Goal: Transaction & Acquisition: Subscribe to service/newsletter

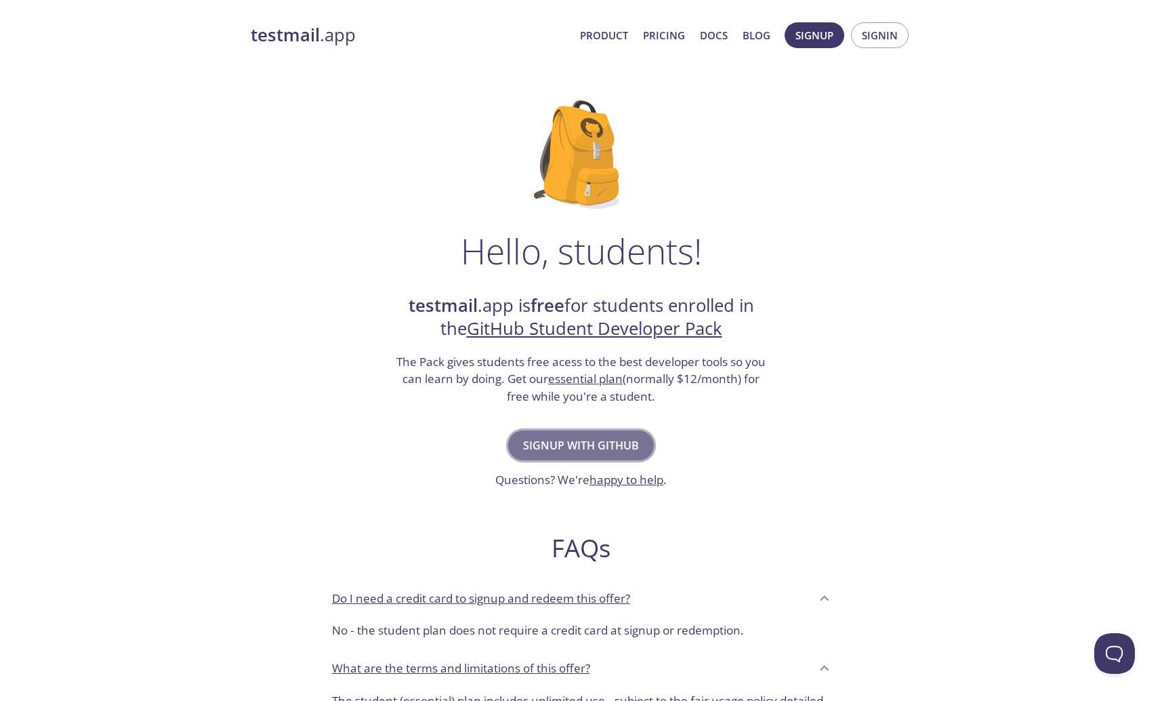
click at [592, 439] on span "Signup with GitHub" at bounding box center [581, 445] width 116 height 19
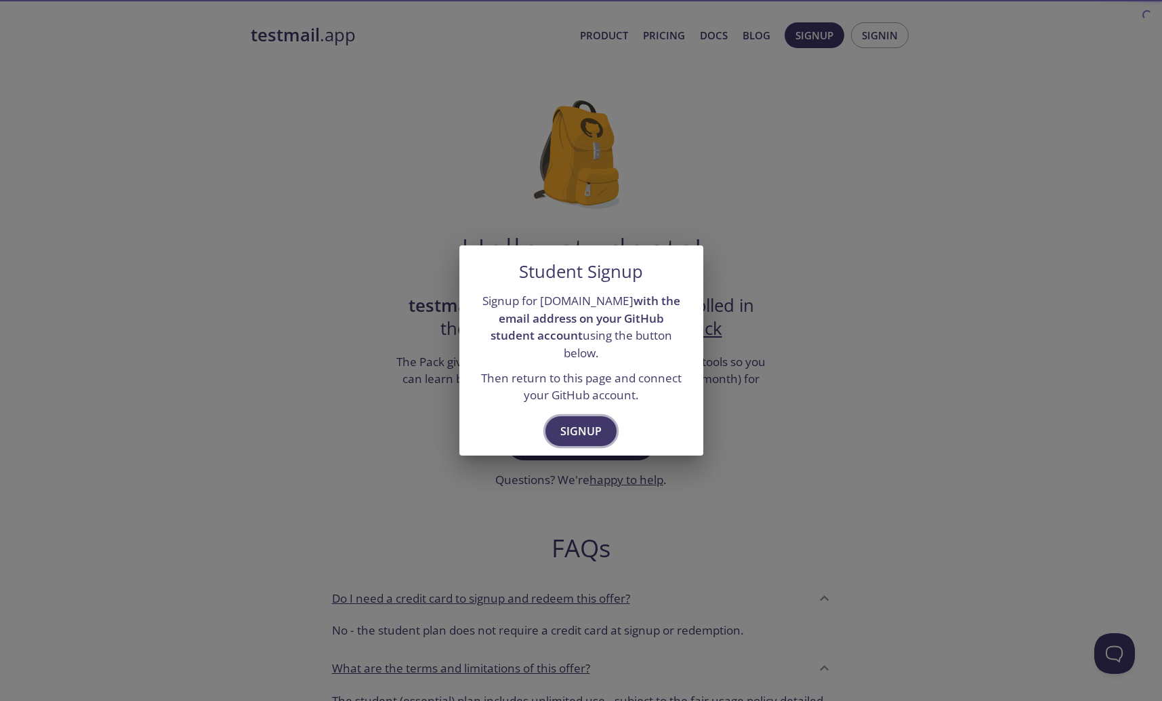
click at [584, 416] on button "Signup" at bounding box center [581, 431] width 71 height 30
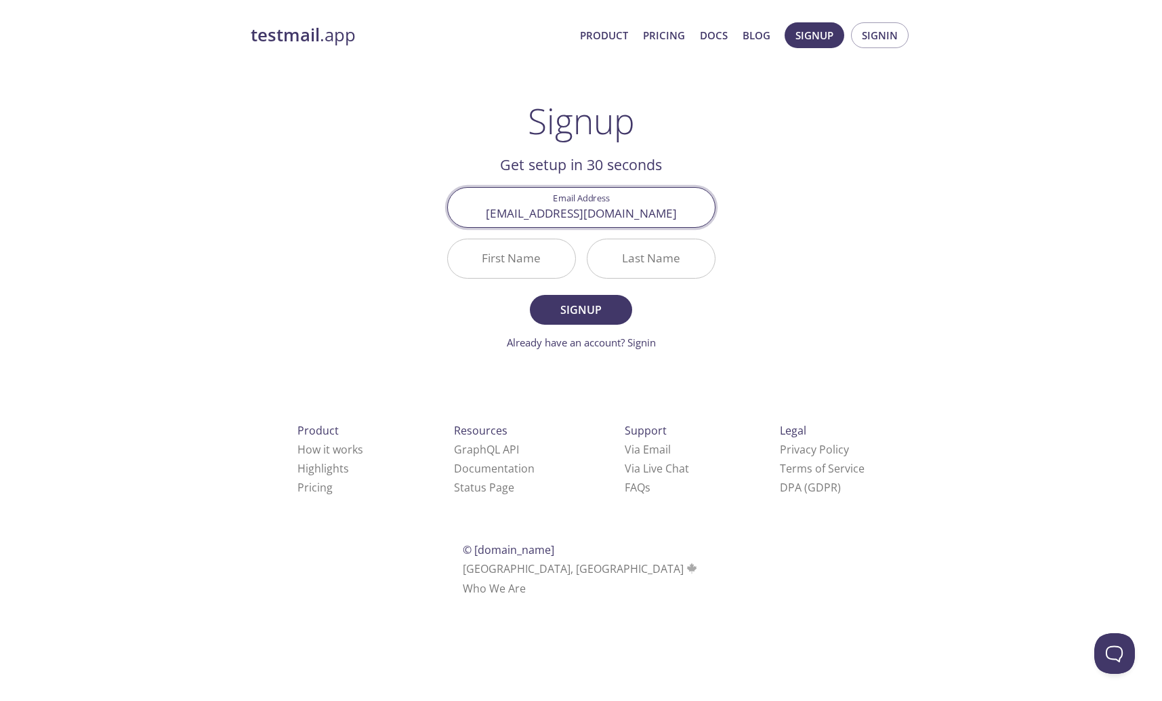
type input "[EMAIL_ADDRESS][DOMAIN_NAME]"
type input "[PERSON_NAME]"
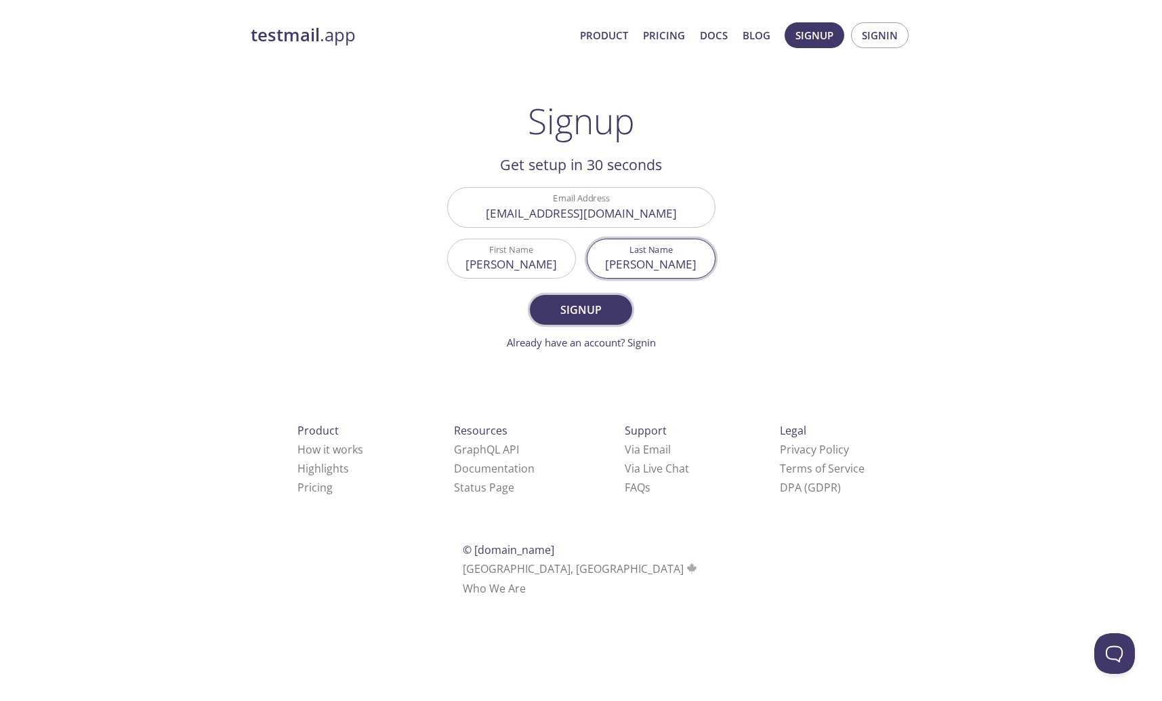
type input "[PERSON_NAME]"
click at [618, 308] on button "Signup" at bounding box center [581, 310] width 102 height 30
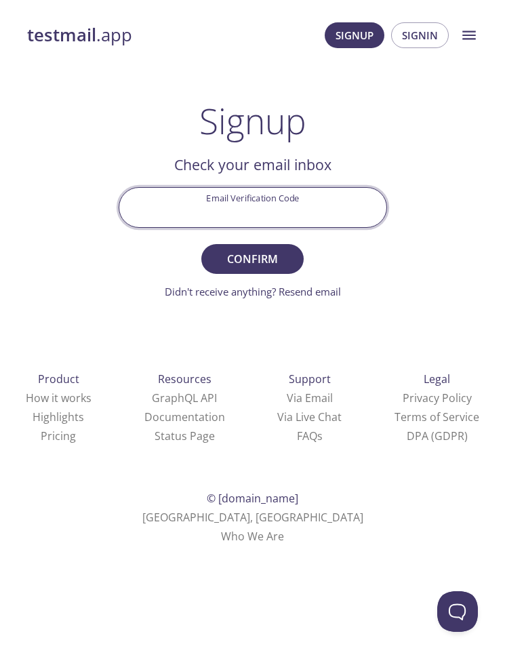
click at [250, 200] on input "Email Verification Code" at bounding box center [252, 207] width 267 height 39
paste input "QPL4NUL"
type input "QPL4NUL"
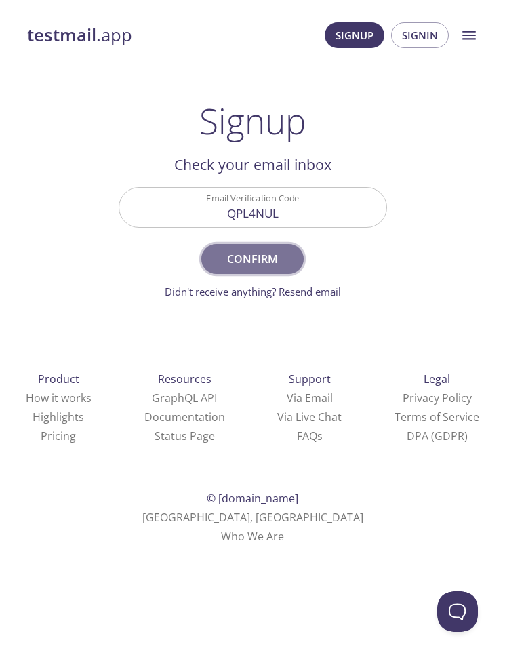
click at [255, 249] on span "Confirm" at bounding box center [252, 258] width 72 height 19
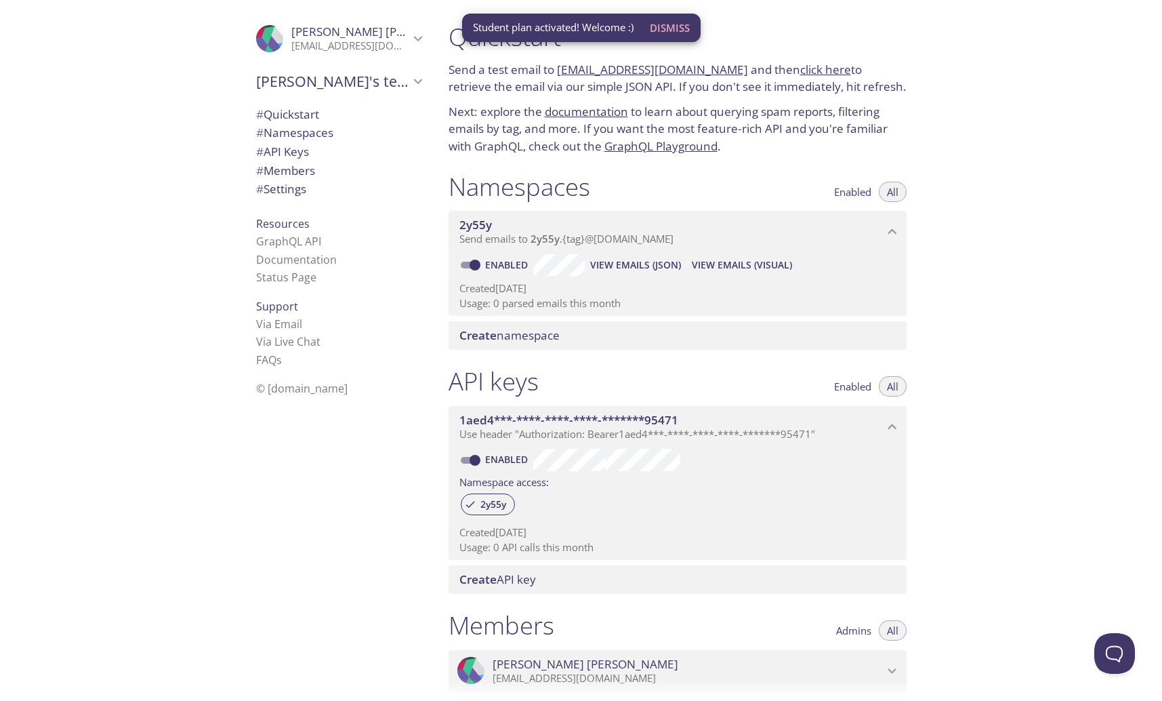
click at [678, 28] on span "Dismiss" at bounding box center [670, 28] width 40 height 18
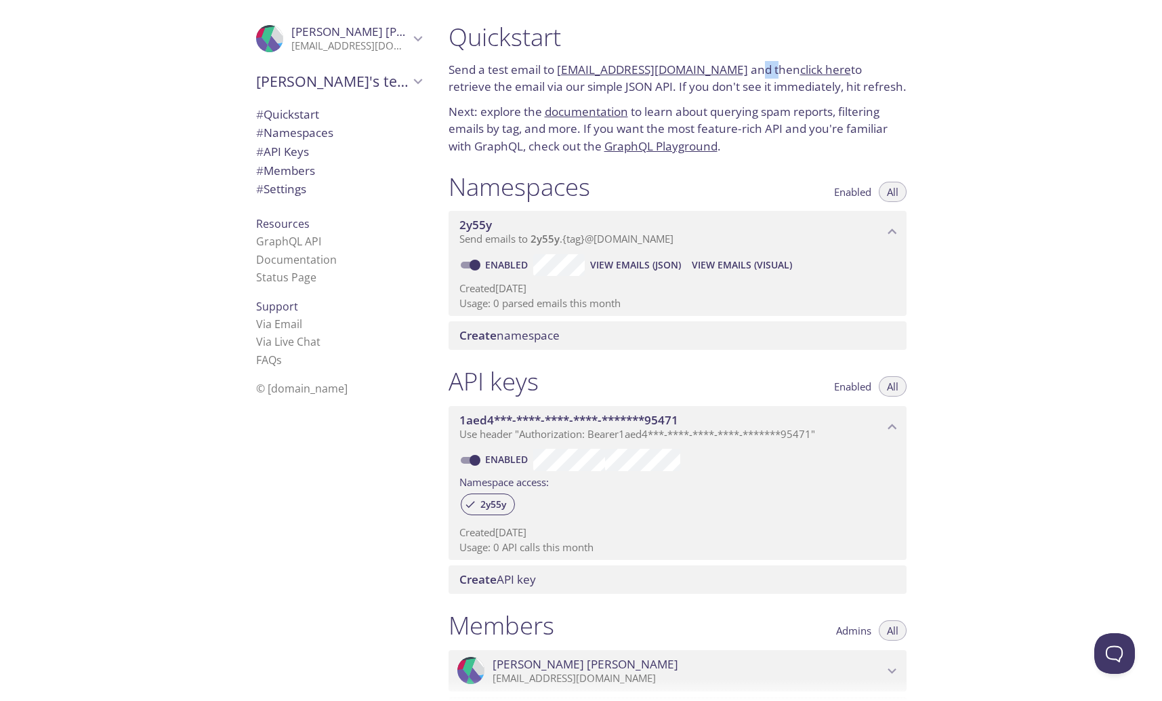
drag, startPoint x: 749, startPoint y: 75, endPoint x: 758, endPoint y: 74, distance: 9.5
click at [758, 74] on p "Send a test email to 2y55y.test@inbox.testmail.app and then click here to retri…" at bounding box center [678, 78] width 458 height 35
drag, startPoint x: 508, startPoint y: 73, endPoint x: 519, endPoint y: 71, distance: 11.0
click at [519, 71] on p "Send a test email to 2y55y.test@inbox.testmail.app and then click here to retri…" at bounding box center [678, 78] width 458 height 35
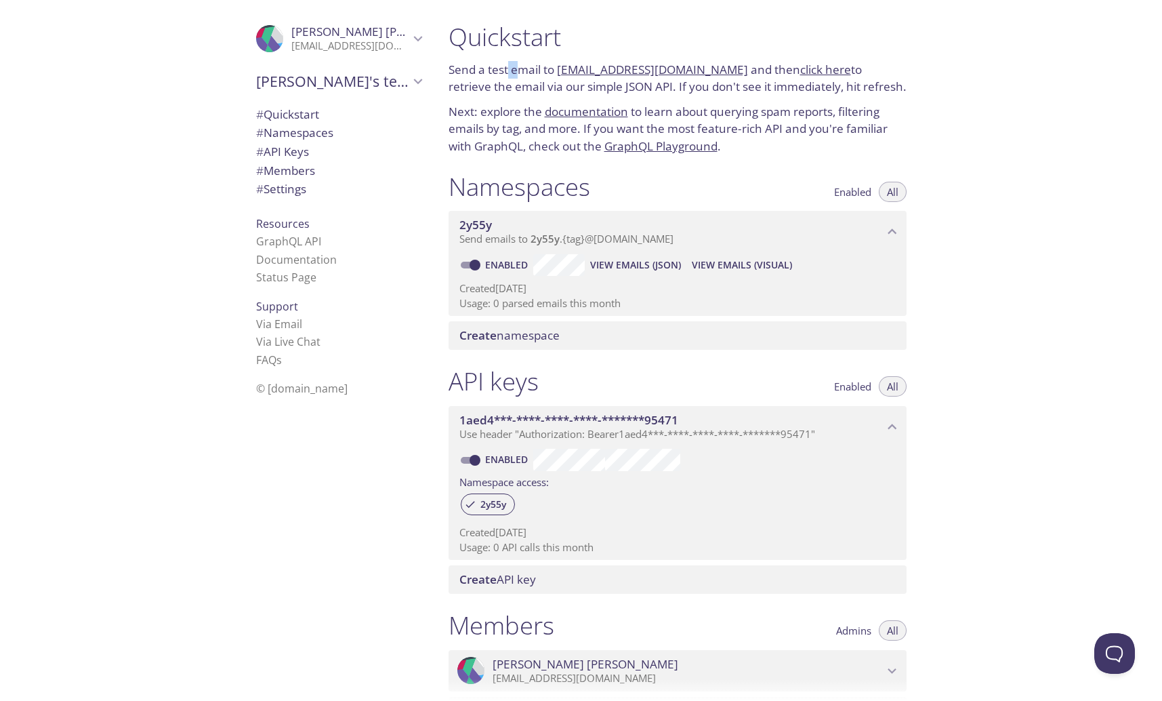
click at [519, 71] on p "Send a test email to 2y55y.test@inbox.testmail.app and then click here to retri…" at bounding box center [678, 78] width 458 height 35
drag, startPoint x: 534, startPoint y: 95, endPoint x: 582, endPoint y: 90, distance: 47.7
click at [582, 90] on p "Send a test email to 2y55y.test@inbox.testmail.app and then click here to retri…" at bounding box center [678, 78] width 458 height 35
click at [581, 90] on p "Send a test email to 2y55y.test@inbox.testmail.app and then click here to retri…" at bounding box center [678, 78] width 458 height 35
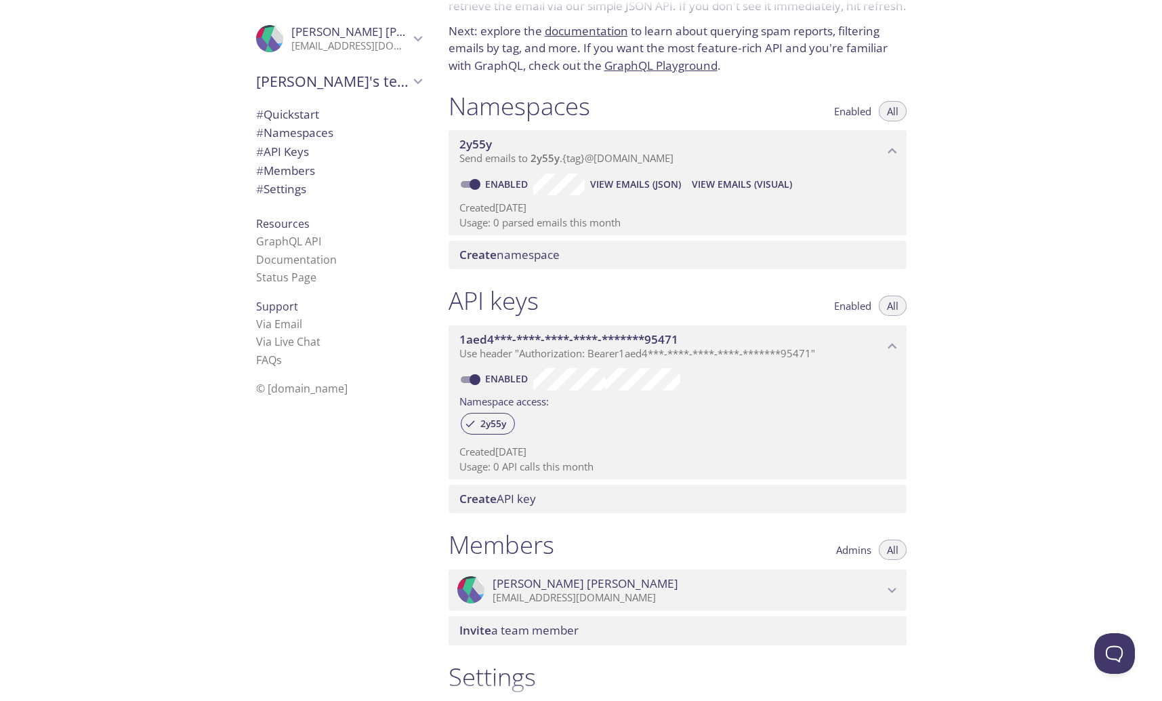
scroll to position [81, 0]
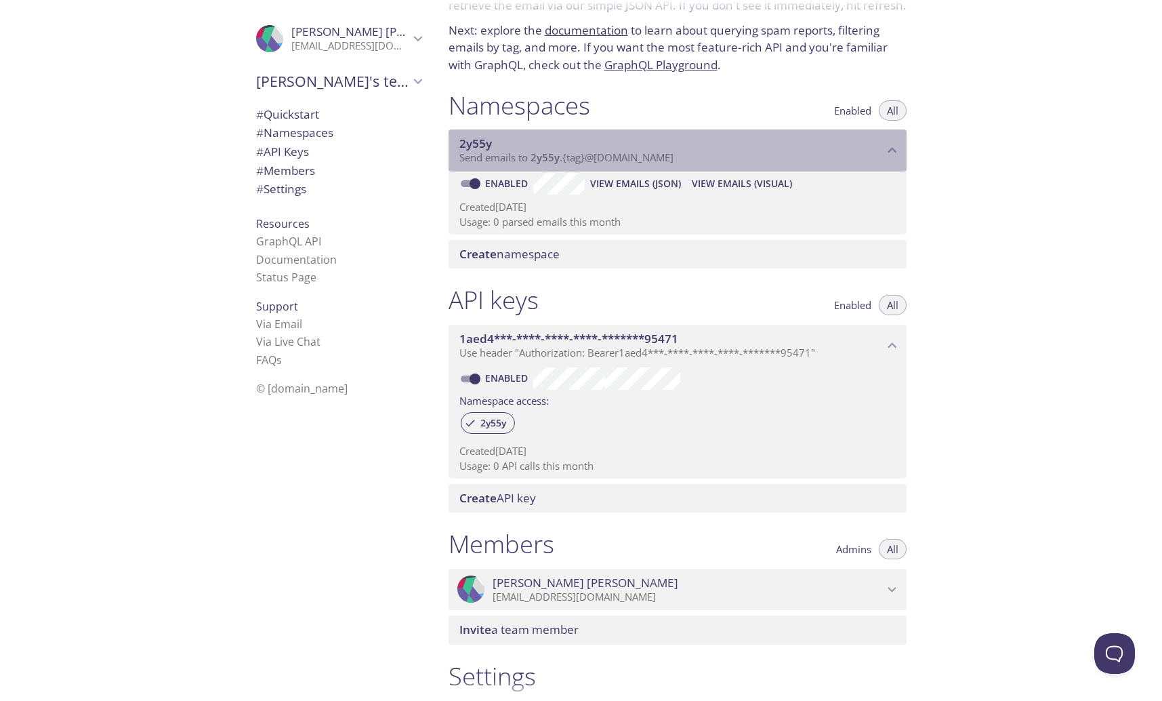
click at [603, 149] on span "2y55y" at bounding box center [672, 143] width 424 height 15
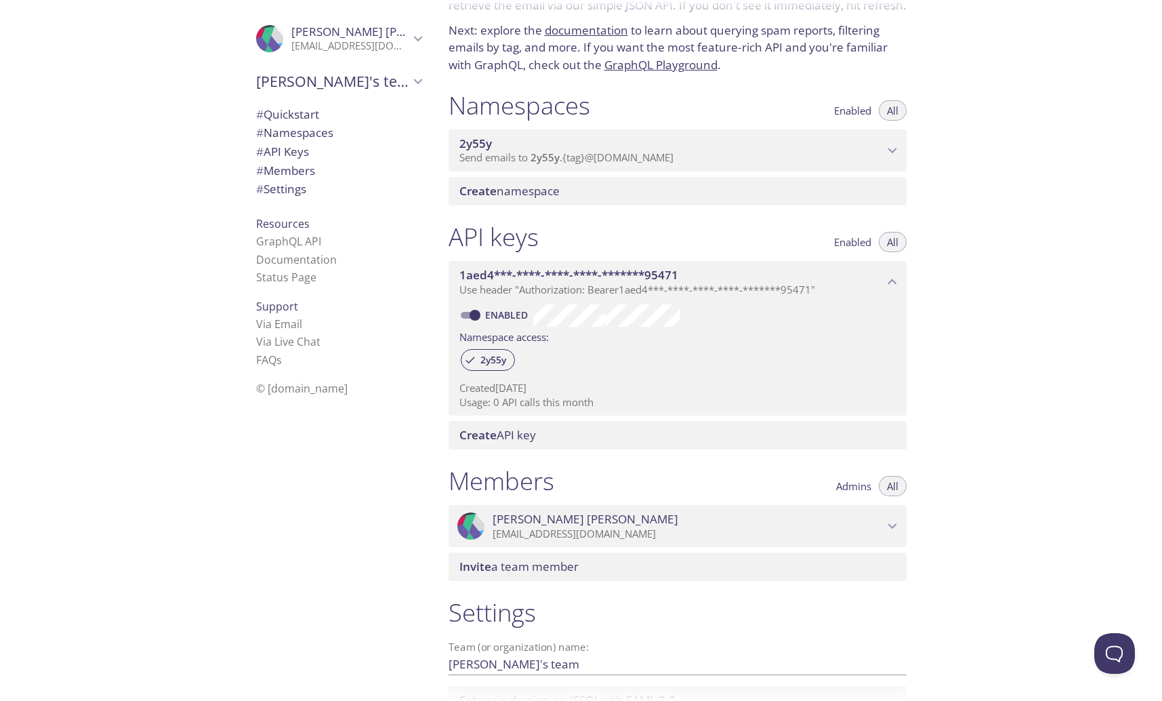
click at [603, 149] on span "2y55y" at bounding box center [672, 143] width 424 height 15
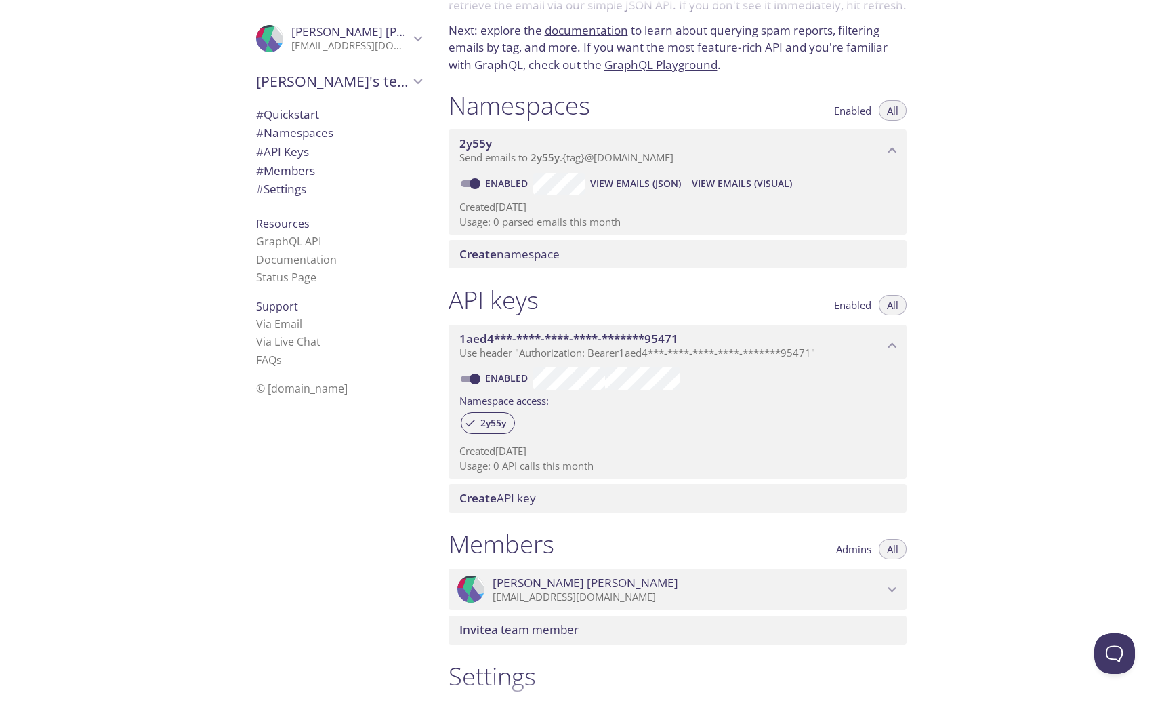
click at [497, 182] on link "Enabled" at bounding box center [508, 183] width 50 height 13
click at [497, 182] on input "Enabled" at bounding box center [475, 184] width 49 height 16
click at [497, 182] on link "Disabled" at bounding box center [509, 183] width 52 height 13
click at [469, 184] on input "Disabled" at bounding box center [464, 184] width 49 height 16
checkbox input "true"
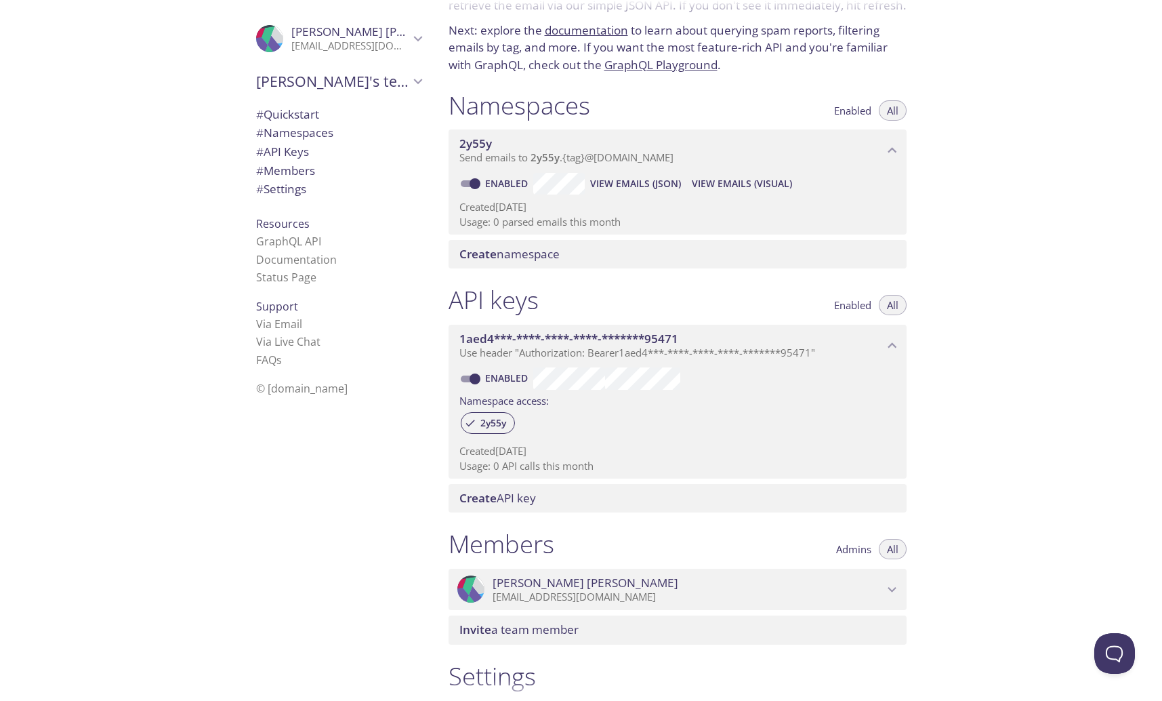
click at [646, 186] on span "View Emails (JSON)" at bounding box center [635, 184] width 91 height 16
click at [702, 184] on span "View Emails (Visual)" at bounding box center [742, 184] width 100 height 16
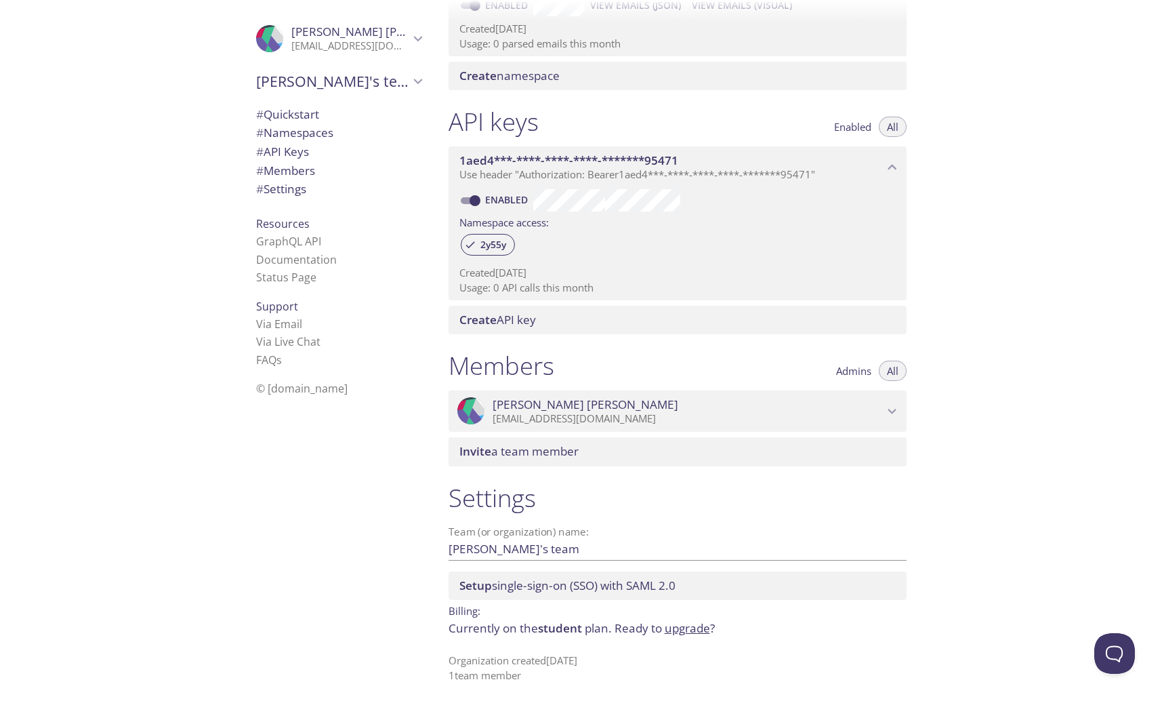
scroll to position [263, 0]
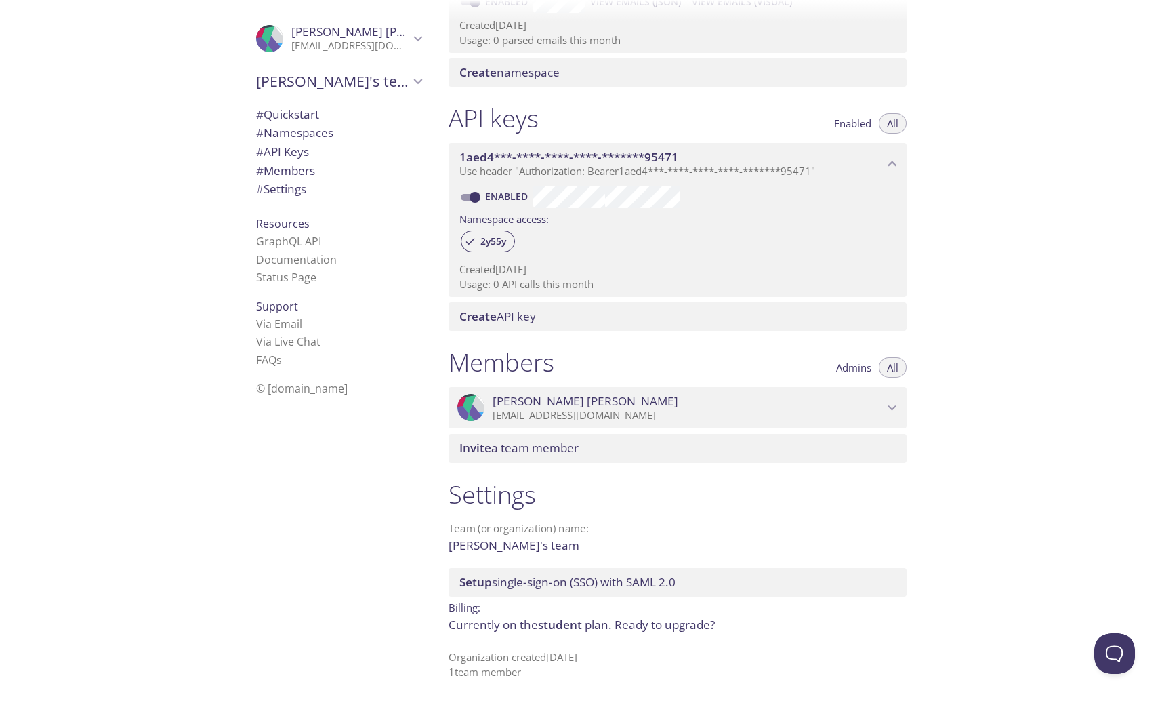
drag, startPoint x: 576, startPoint y: 582, endPoint x: 807, endPoint y: 609, distance: 232.1
click at [912, 624] on div "Settings Team (or organization) name: Antoni's team Save Setup single-sign-on (…" at bounding box center [678, 579] width 480 height 216
drag, startPoint x: 527, startPoint y: 529, endPoint x: 544, endPoint y: 529, distance: 17.6
click at [544, 529] on label "Team (or organization) name:" at bounding box center [519, 528] width 141 height 10
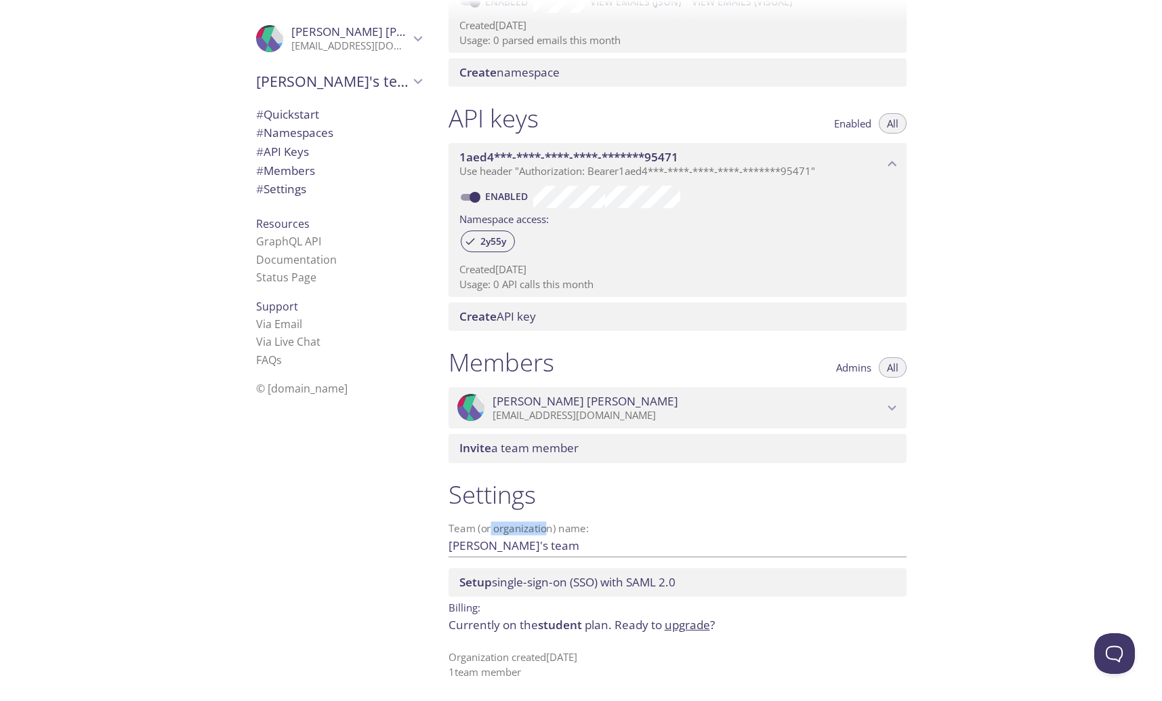
click at [544, 534] on input "Antoni's team" at bounding box center [656, 545] width 415 height 22
click at [567, 528] on label "Team (or organization) name:" at bounding box center [519, 528] width 141 height 10
click at [567, 534] on input "Antoni's team" at bounding box center [656, 545] width 415 height 22
click at [362, 519] on div ".cls-1 { fill: #6d5ca8; } .cls-2 { fill: #3fc191; } .cls-3 { fill: #3b4752; } .…" at bounding box center [336, 350] width 203 height 701
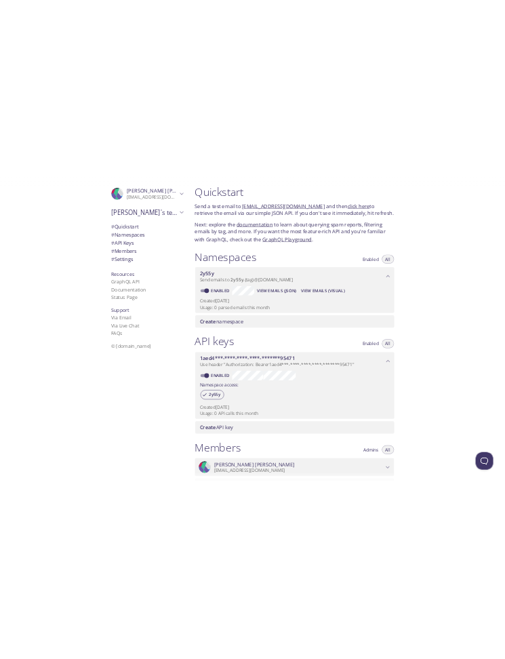
scroll to position [0, 0]
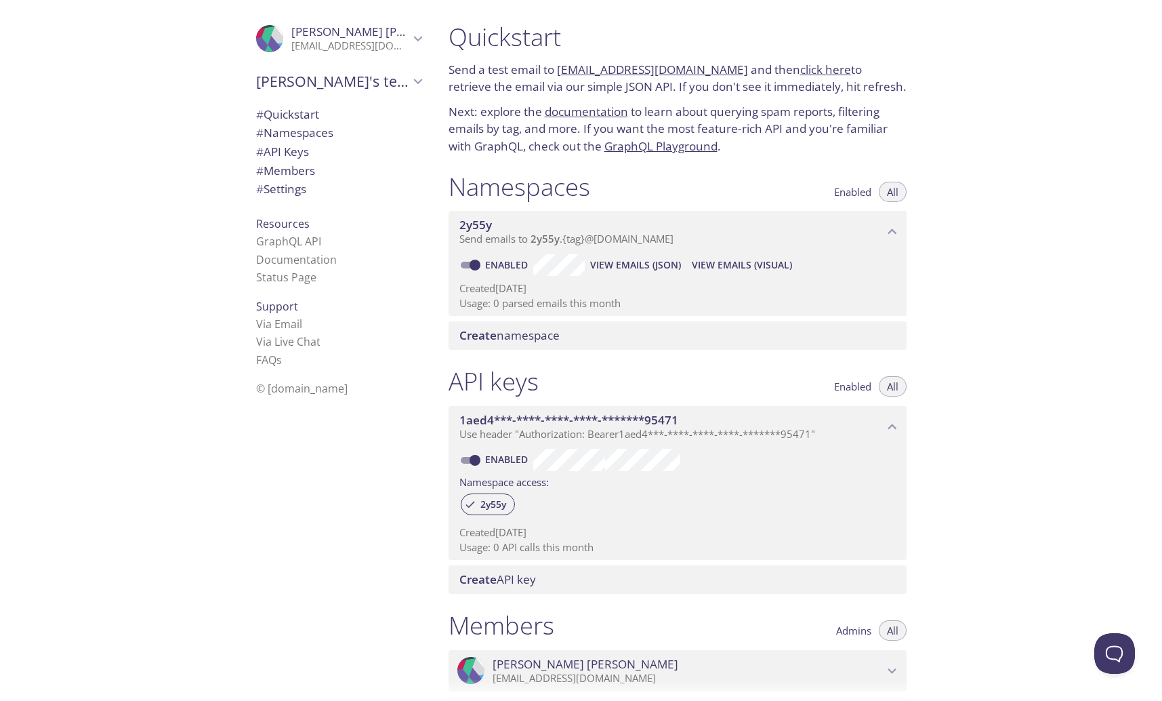
click at [599, 110] on link "documentation" at bounding box center [586, 112] width 83 height 16
click at [629, 71] on link "2y55y.test@inbox.testmail.app" at bounding box center [652, 70] width 191 height 16
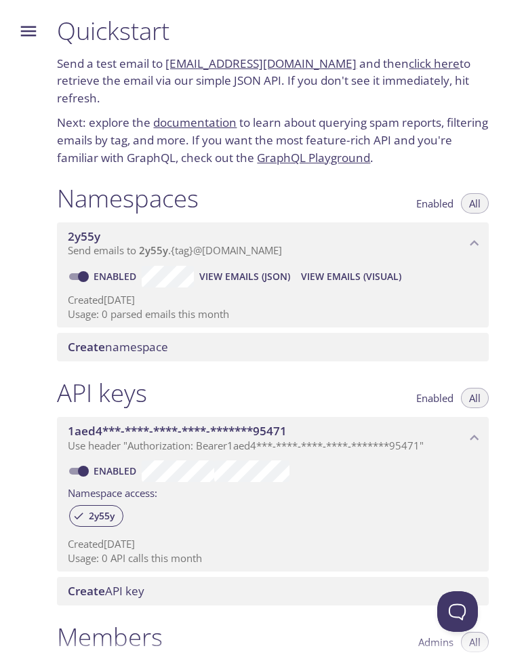
click at [409, 69] on link "click here" at bounding box center [434, 64] width 51 height 16
click at [317, 277] on span "View Emails (Visual)" at bounding box center [351, 276] width 100 height 16
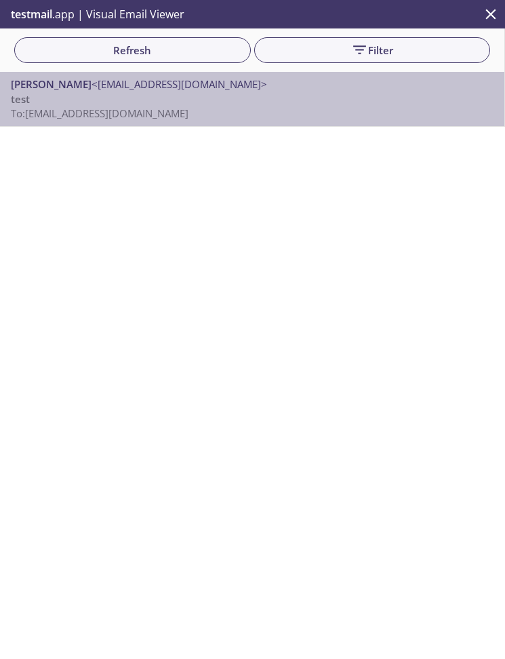
click at [164, 98] on p "test To: 2y55y.test@inbox.testmail.app" at bounding box center [252, 106] width 483 height 29
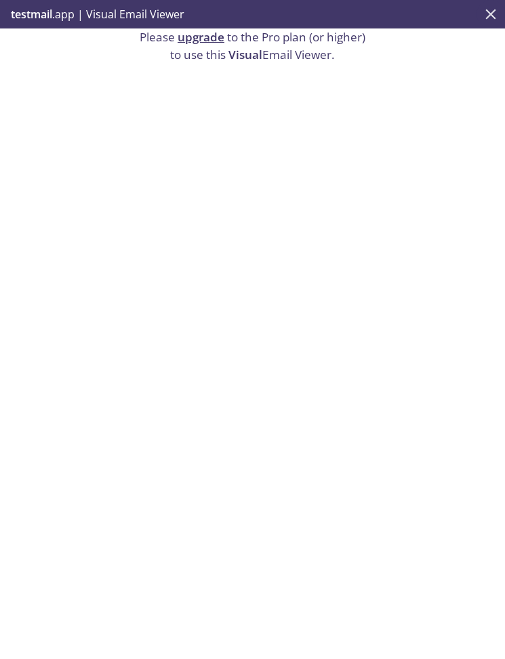
click at [493, 9] on icon "close" at bounding box center [491, 14] width 18 height 18
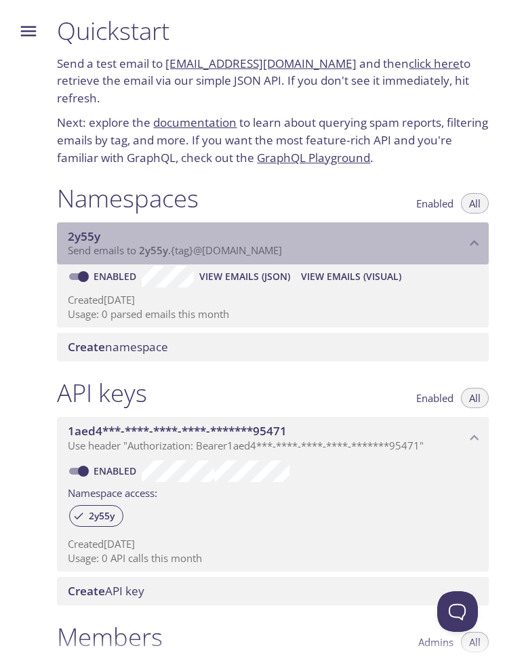
click at [289, 260] on div "2y55y Send emails to 2y55y . {tag} @inbox.testmail.app" at bounding box center [273, 243] width 432 height 42
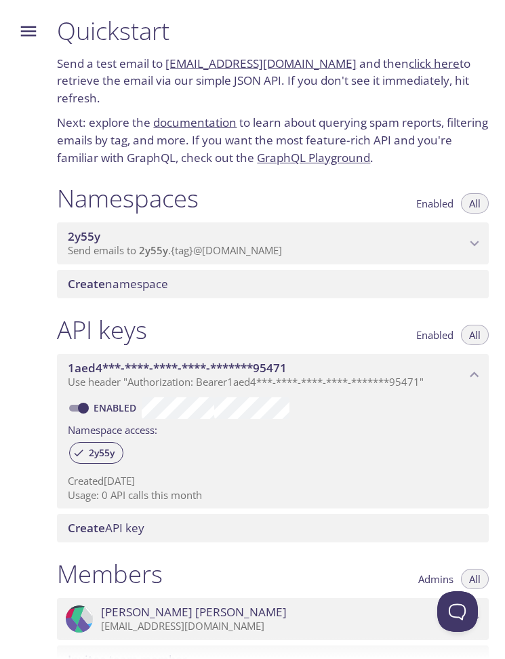
click at [282, 254] on span "Send emails to 2y55y . {tag} @inbox.testmail.app" at bounding box center [175, 250] width 214 height 14
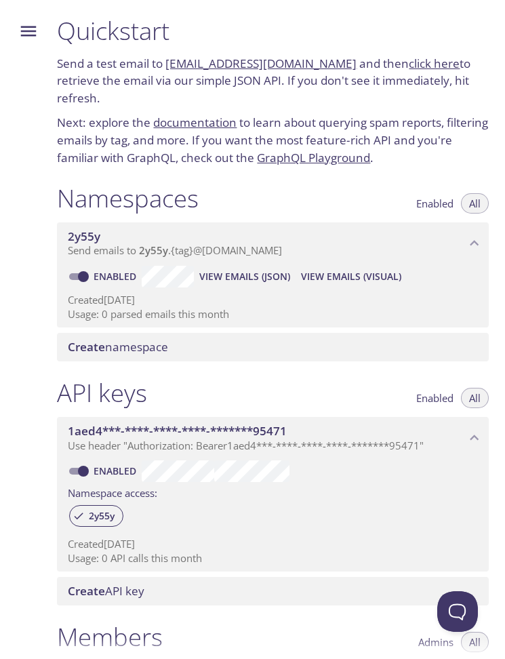
click at [351, 277] on span "View Emails (Visual)" at bounding box center [351, 276] width 100 height 16
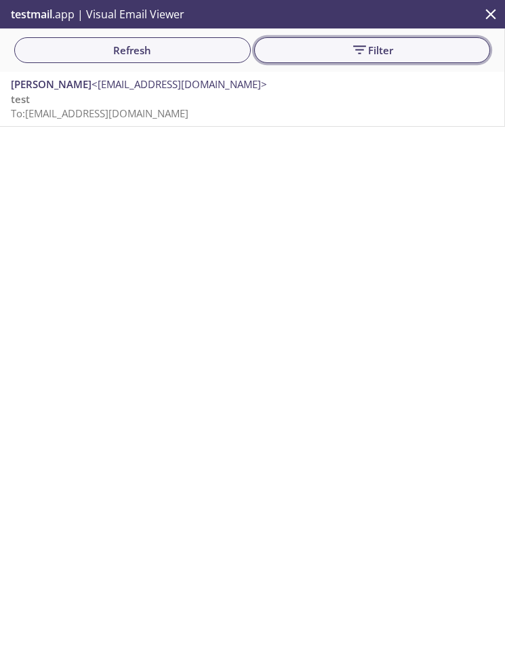
click at [323, 48] on span "Filter" at bounding box center [372, 50] width 215 height 18
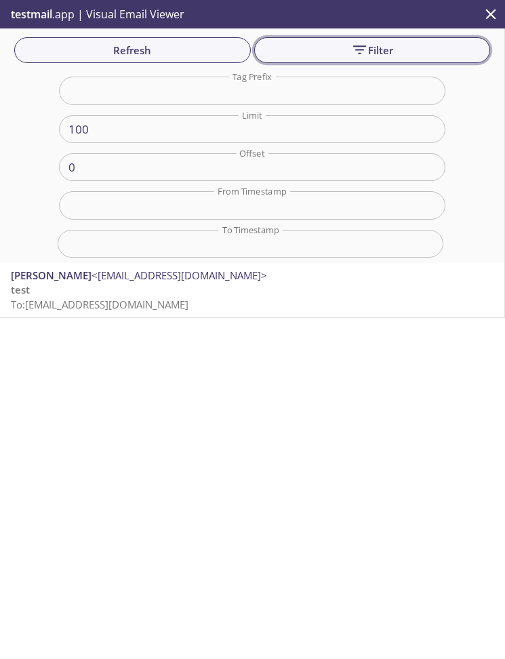
click at [307, 53] on span "Filter" at bounding box center [372, 50] width 215 height 18
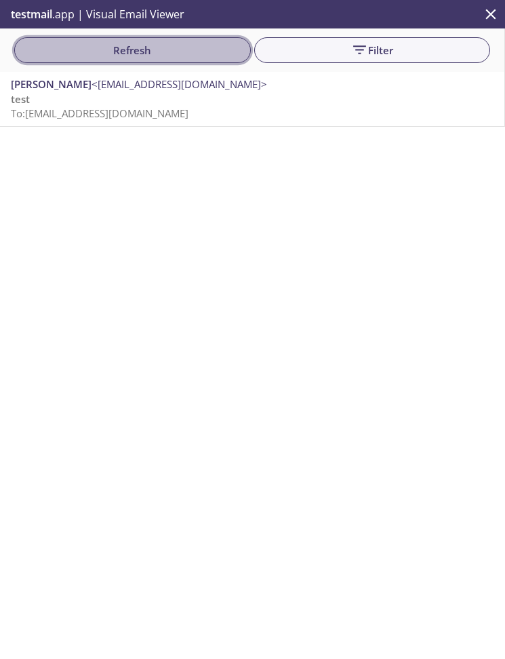
click at [162, 56] on span "Refresh" at bounding box center [132, 50] width 215 height 18
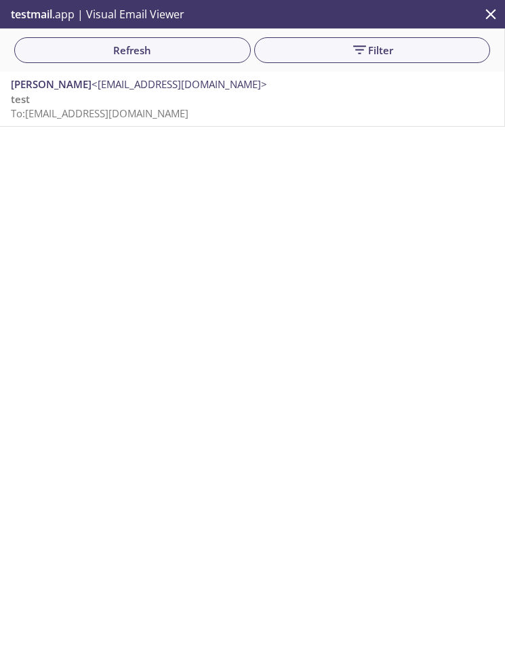
click at [495, 16] on icon "close" at bounding box center [491, 14] width 18 height 18
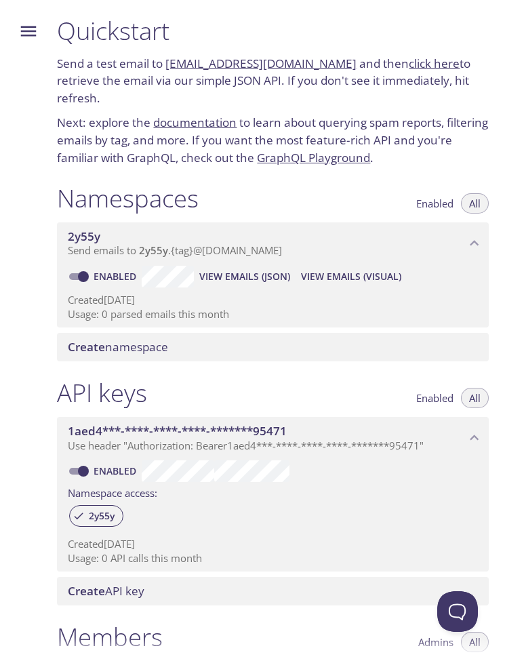
click at [26, 37] on icon "Menu" at bounding box center [28, 31] width 20 height 20
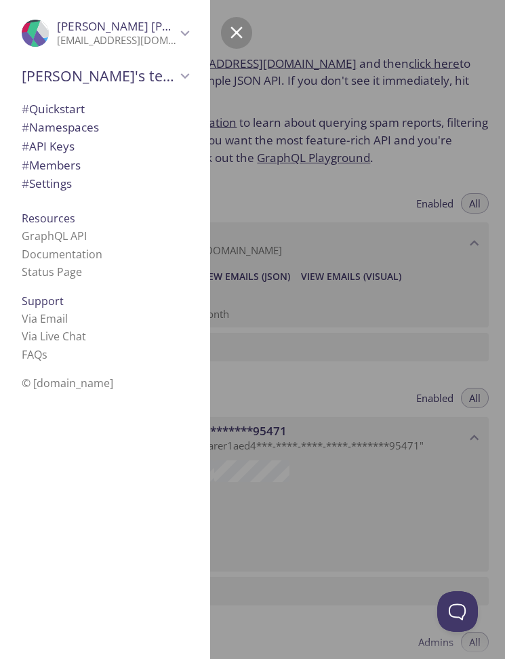
click at [141, 134] on span "# Namespaces" at bounding box center [105, 128] width 167 height 18
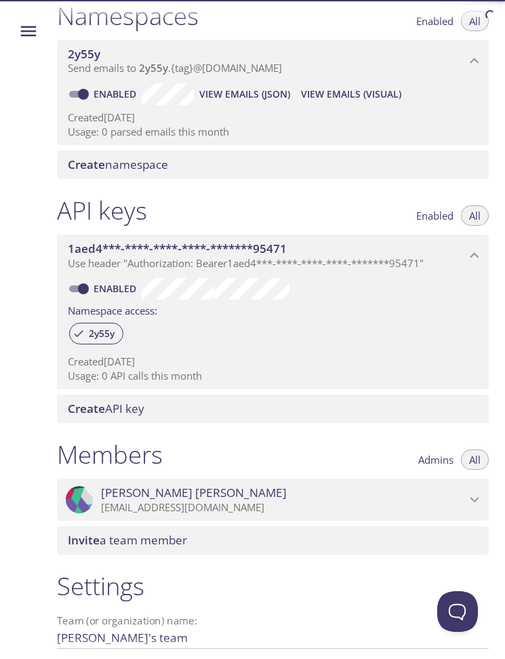
scroll to position [183, 0]
click at [24, 33] on icon "Menu" at bounding box center [28, 31] width 20 height 20
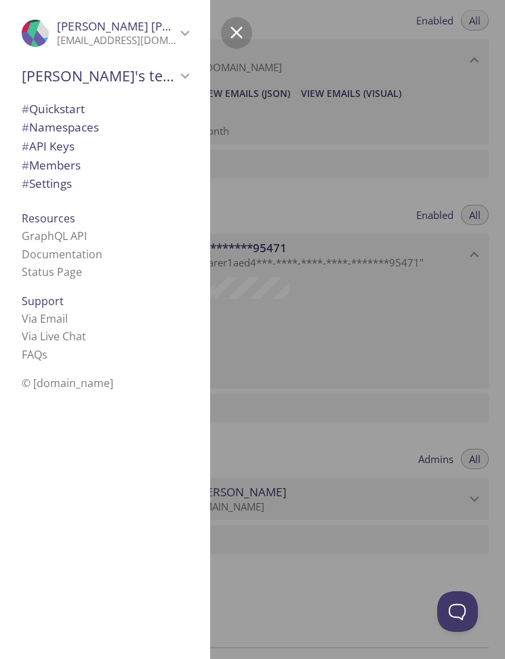
click at [92, 182] on span "# Settings" at bounding box center [105, 184] width 167 height 18
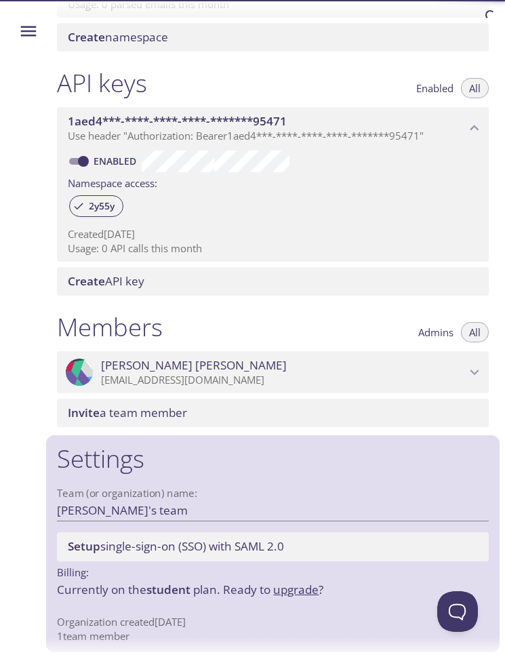
scroll to position [310, 0]
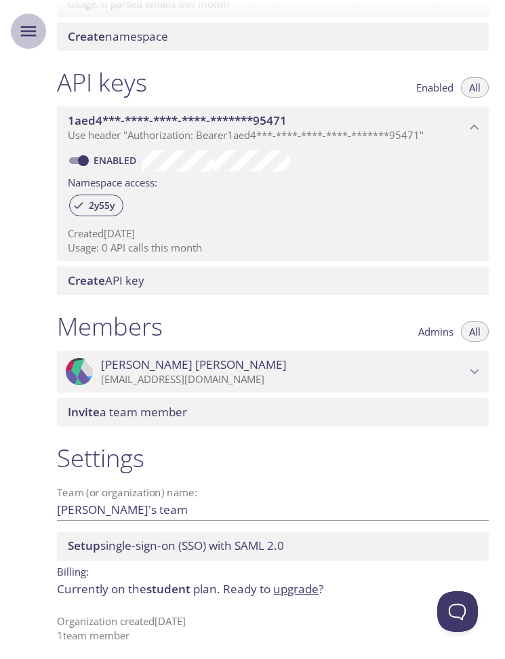
drag, startPoint x: 28, startPoint y: 32, endPoint x: 29, endPoint y: 45, distance: 13.6
click at [28, 33] on icon "Menu" at bounding box center [28, 31] width 20 height 20
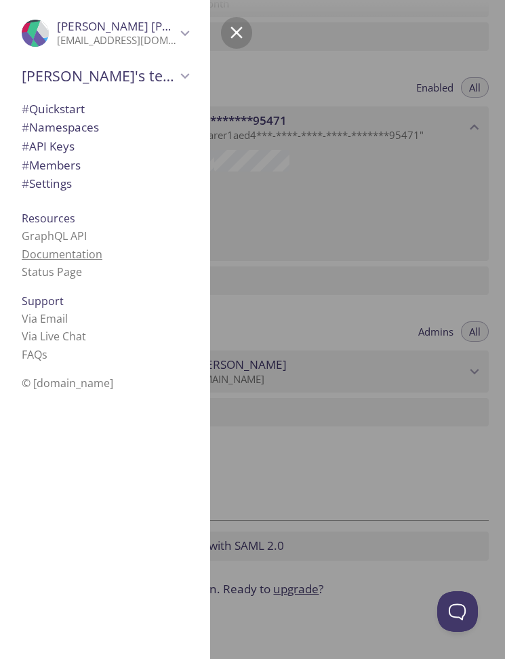
click at [83, 251] on link "Documentation" at bounding box center [62, 254] width 81 height 15
click at [301, 180] on div at bounding box center [298, 329] width 505 height 659
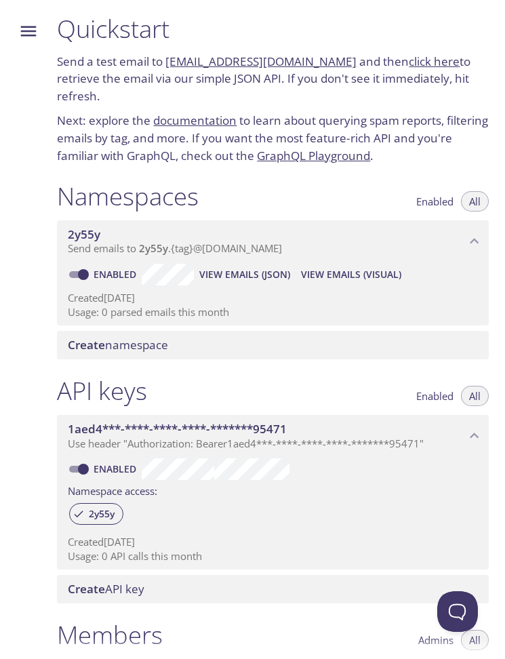
scroll to position [0, 0]
